Goal: Check status: Check status

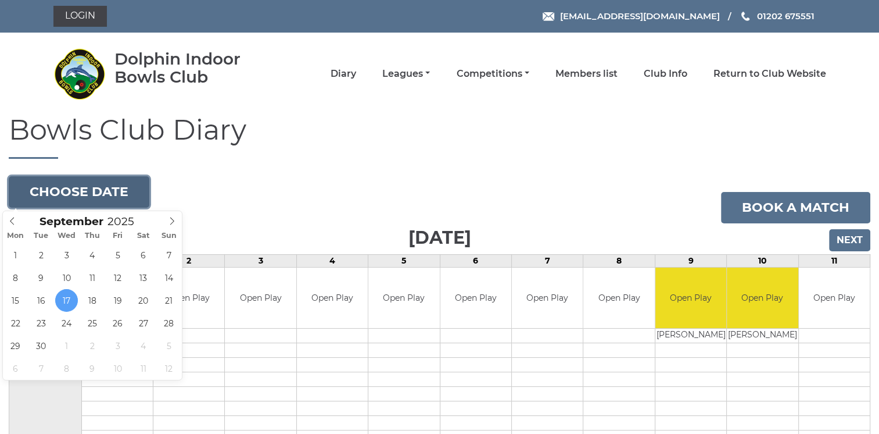
click at [121, 187] on button "Choose date" at bounding box center [79, 191] width 141 height 31
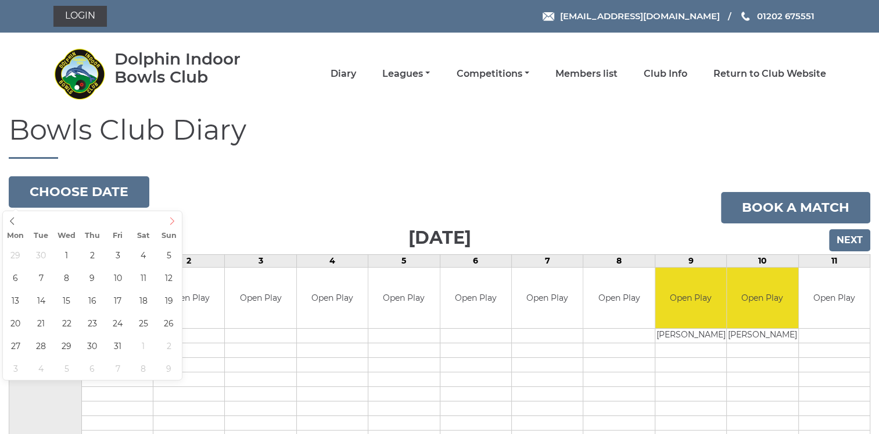
click at [174, 221] on icon at bounding box center [172, 221] width 4 height 8
type input "2025-10-01"
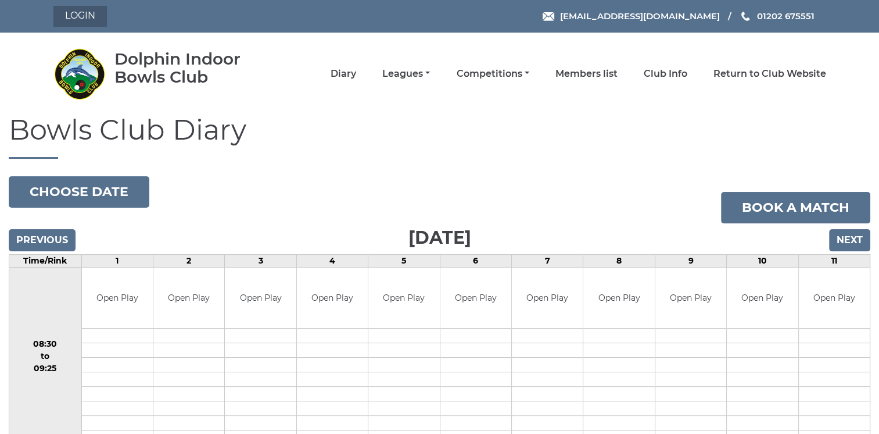
click at [81, 13] on link "Login" at bounding box center [79, 16] width 53 height 21
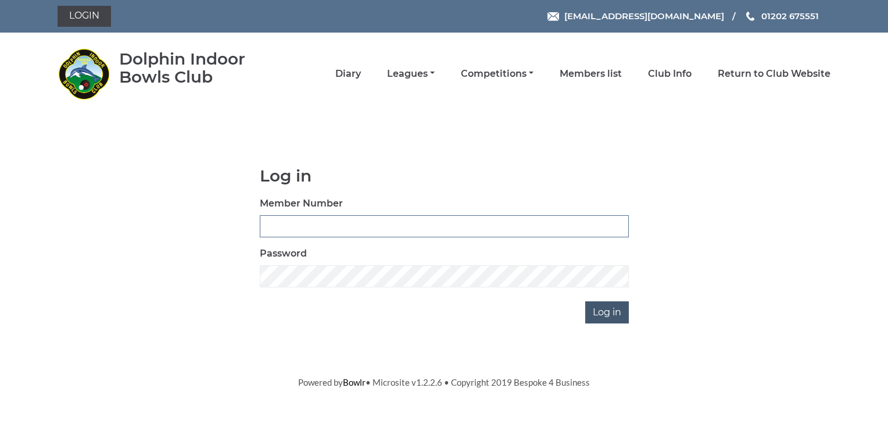
type input "3572"
click at [604, 309] on input "Log in" at bounding box center [607, 312] width 44 height 22
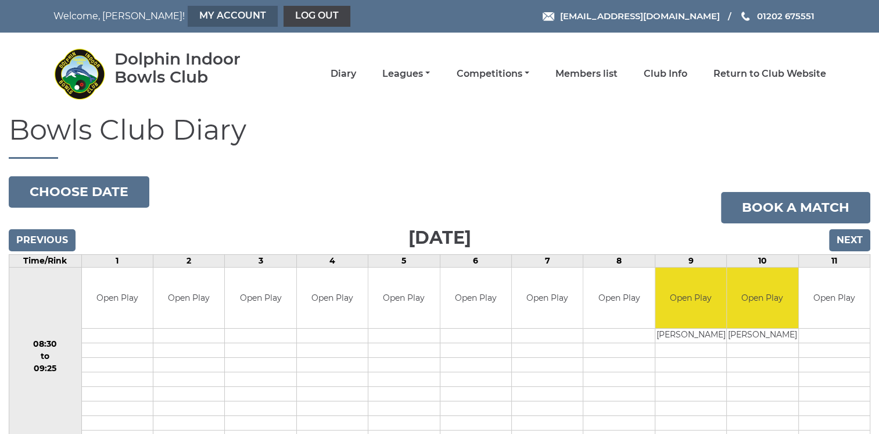
click at [188, 17] on link "My Account" at bounding box center [233, 16] width 90 height 21
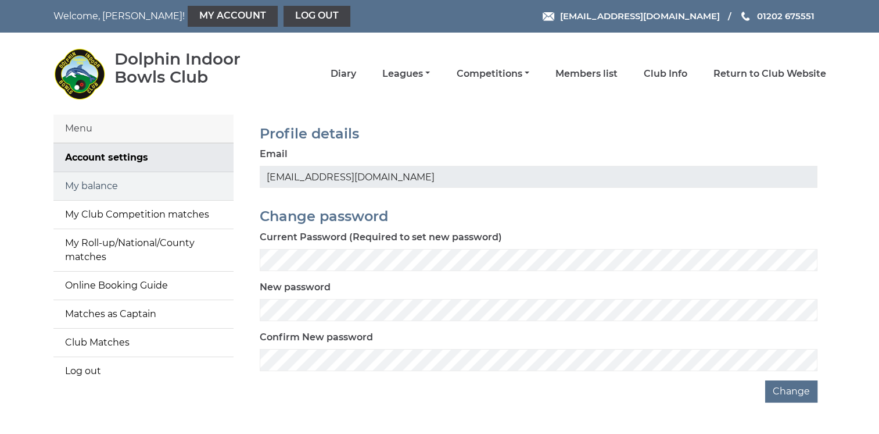
click at [153, 182] on link "My balance" at bounding box center [143, 186] width 180 height 28
